Goal: Book appointment/travel/reservation

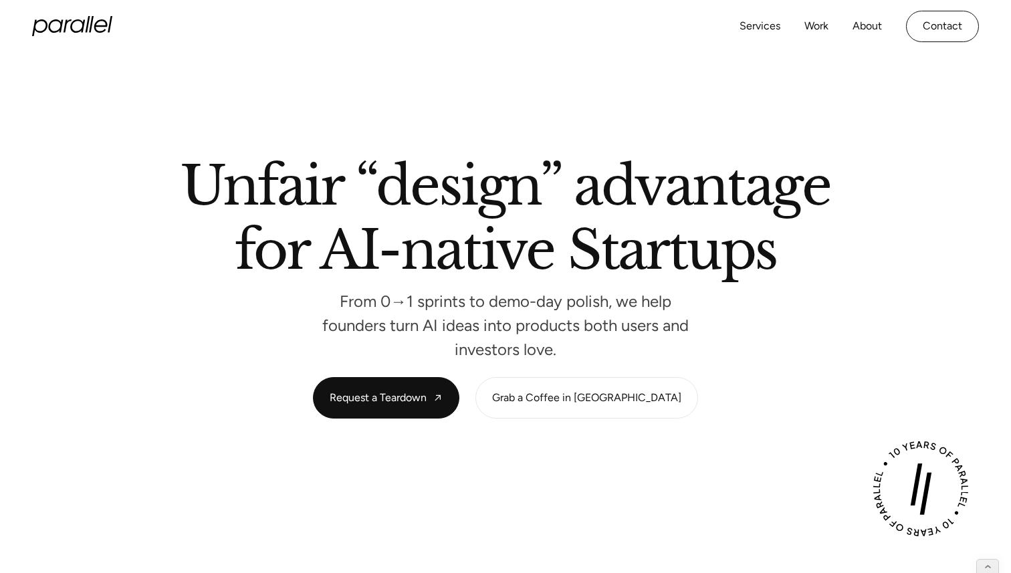
click at [72, 25] on icon "home" at bounding box center [77, 25] width 15 height 13
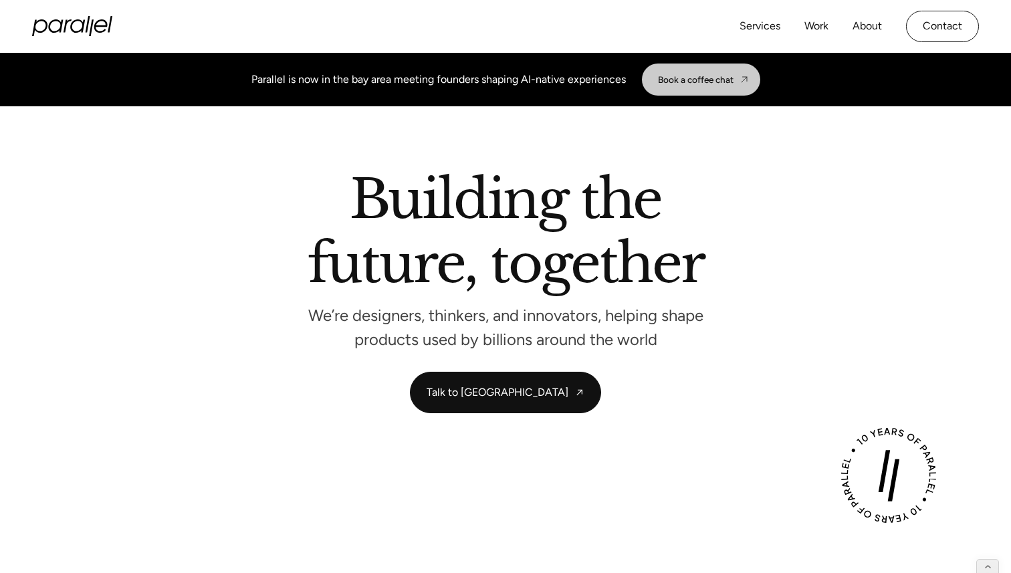
click at [680, 78] on div "Book a coffee chat" at bounding box center [696, 79] width 76 height 11
